Goal: Find specific page/section: Find specific page/section

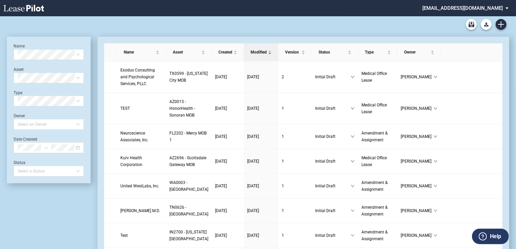
click at [474, 5] on md-select "jlarce@healthpeak.com Admin Area Settings Sign Out" at bounding box center [468, 7] width 93 height 15
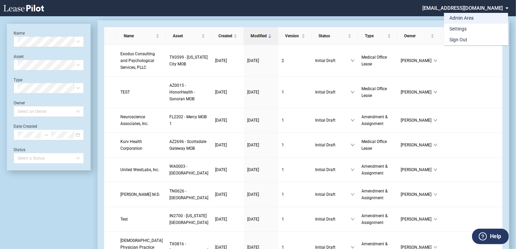
click at [460, 21] on div "Admin Area" at bounding box center [462, 18] width 24 height 7
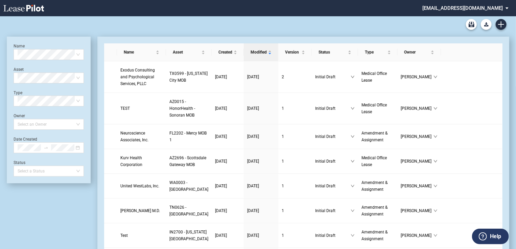
scroll to position [16, 0]
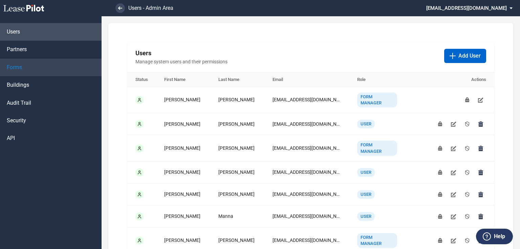
click at [22, 68] on span "Forms" at bounding box center [14, 67] width 15 height 7
